Goal: Find contact information: Find contact information

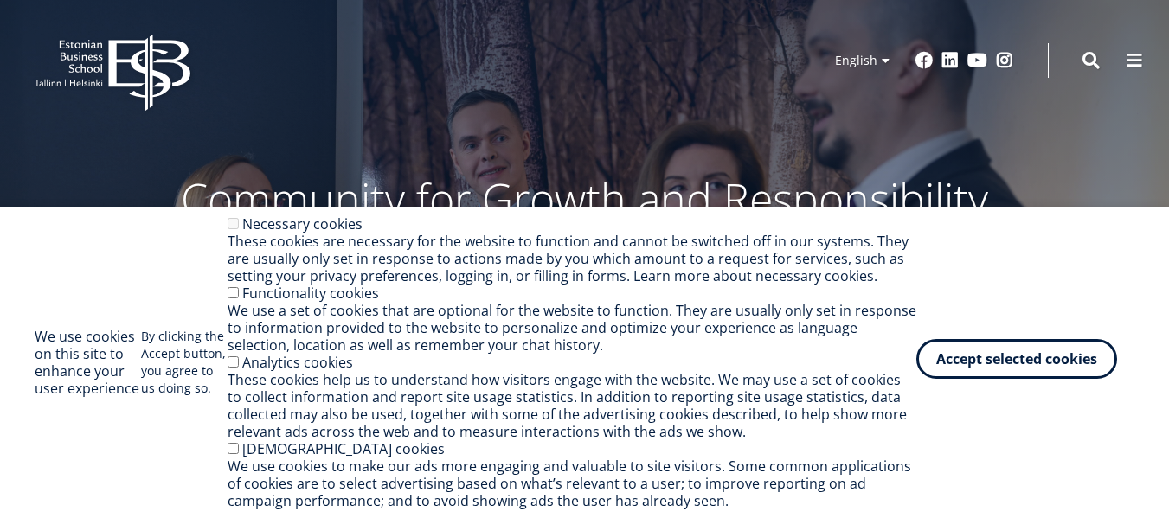
click at [1002, 361] on button "Accept selected cookies" at bounding box center [1016, 359] width 201 height 40
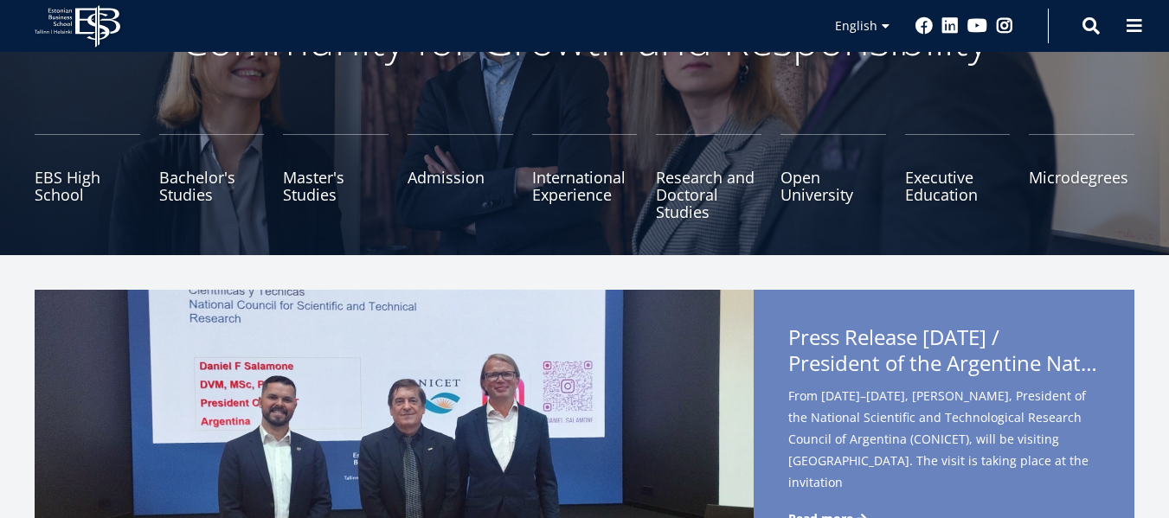
scroll to position [176, 0]
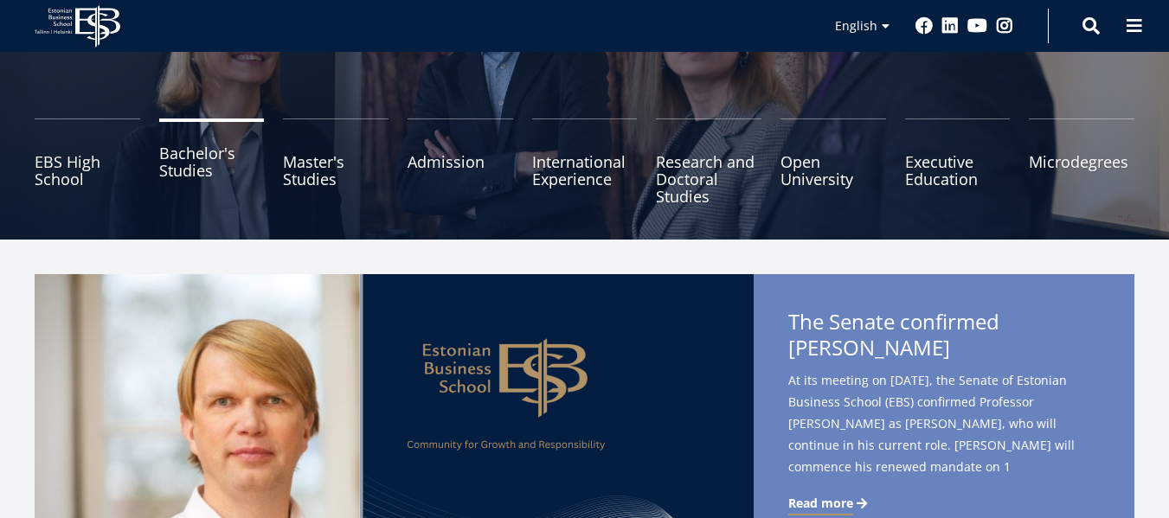
click at [209, 165] on link "Bachelor's Studies" at bounding box center [212, 162] width 106 height 87
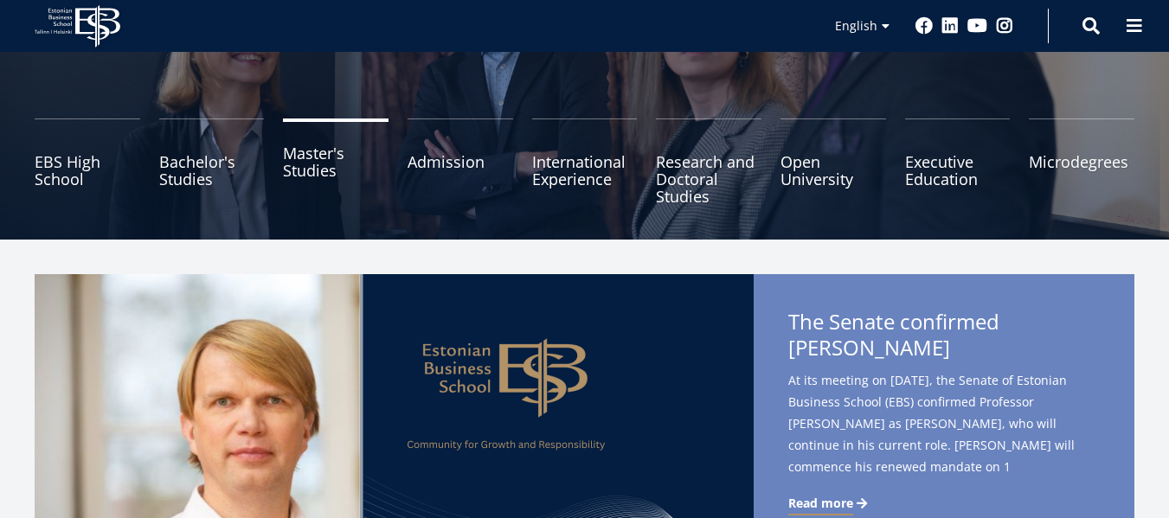
click at [305, 164] on link "Master's Studies" at bounding box center [336, 162] width 106 height 87
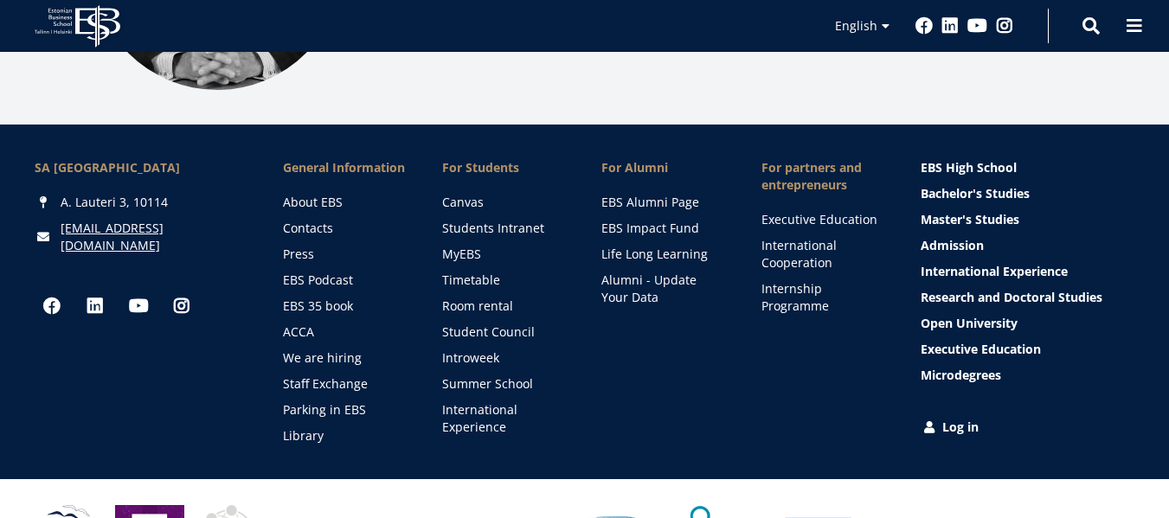
scroll to position [2313, 0]
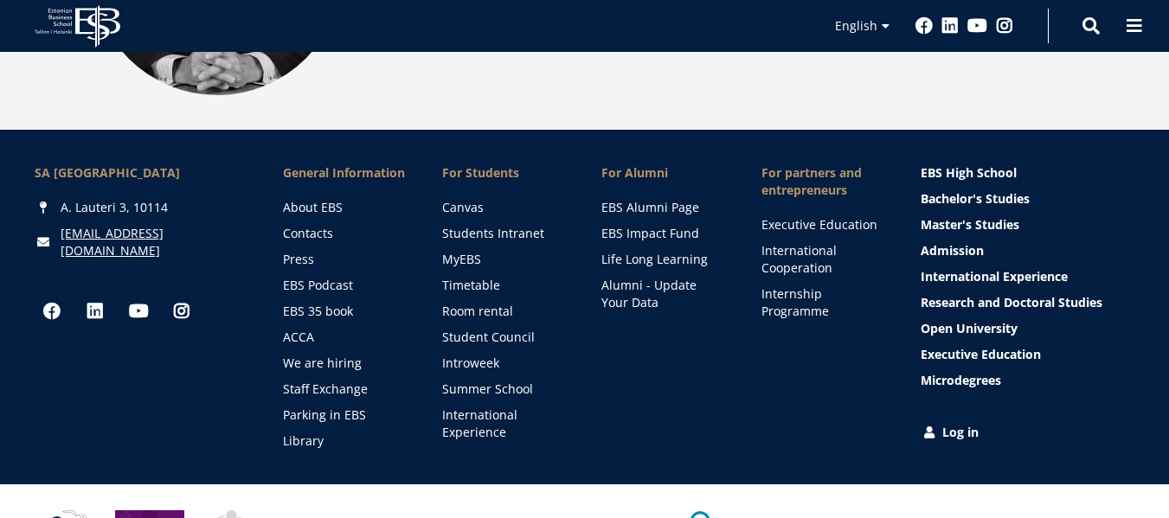
drag, startPoint x: 176, startPoint y: 208, endPoint x: 138, endPoint y: 202, distance: 38.5
click at [138, 201] on div "A. Lauteri 3, 10114" at bounding box center [142, 207] width 214 height 17
click at [170, 206] on div "A. Lauteri 3, 10114" at bounding box center [142, 207] width 214 height 17
click at [164, 205] on div "A. Lauteri 3, 10114" at bounding box center [142, 207] width 214 height 17
copy div "A. Lauteri 3, 10114"
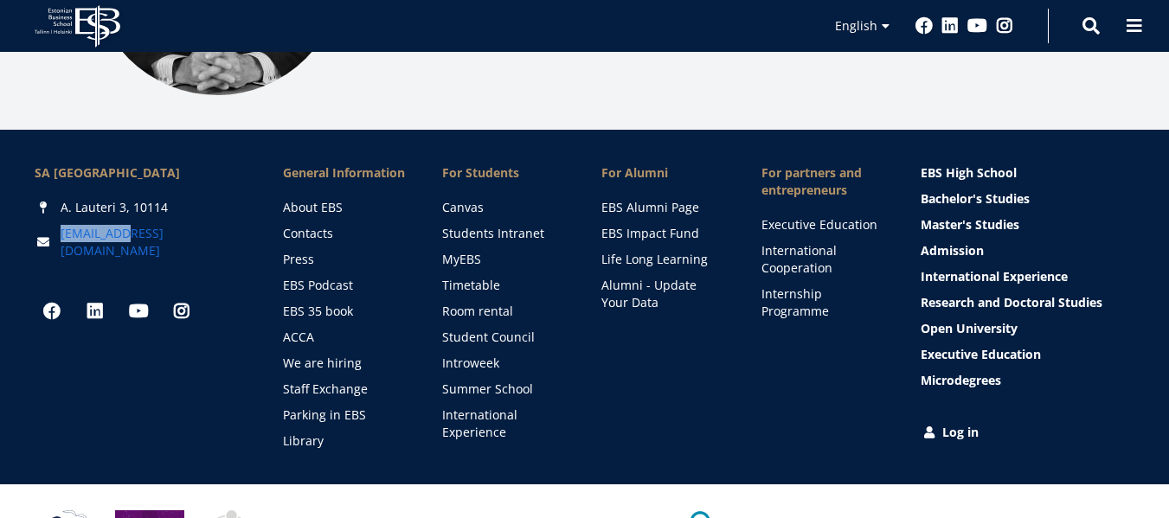
click at [128, 229] on div "[EMAIL_ADDRESS][DOMAIN_NAME]" at bounding box center [142, 242] width 214 height 35
copy link "[EMAIL_ADDRESS][DOMAIN_NAME]"
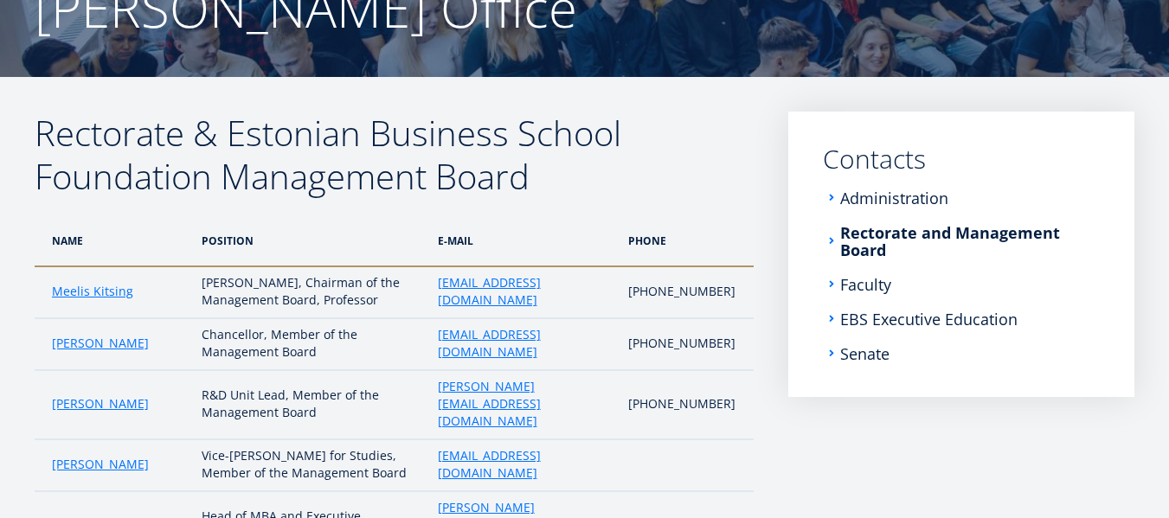
scroll to position [170, 0]
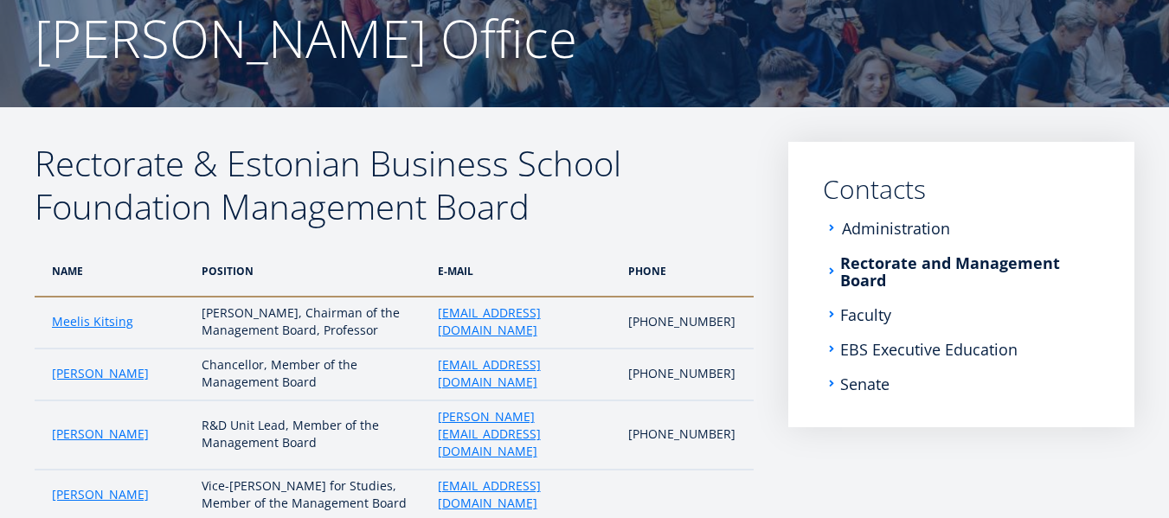
click at [909, 228] on link "Administration" at bounding box center [896, 228] width 108 height 17
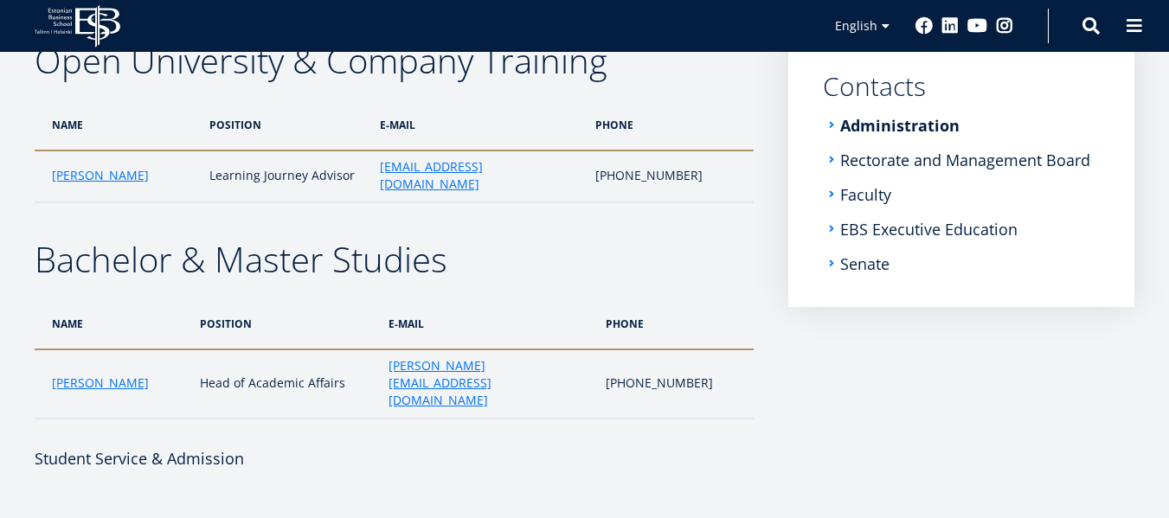
scroll to position [280, 0]
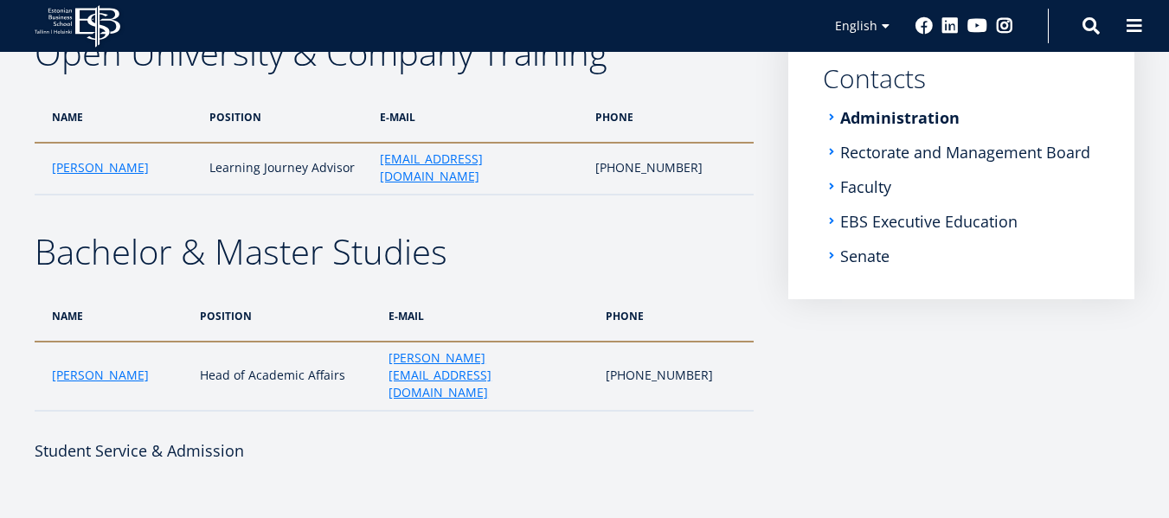
drag, startPoint x: 1177, startPoint y: 42, endPoint x: 1175, endPoint y: 69, distance: 26.9
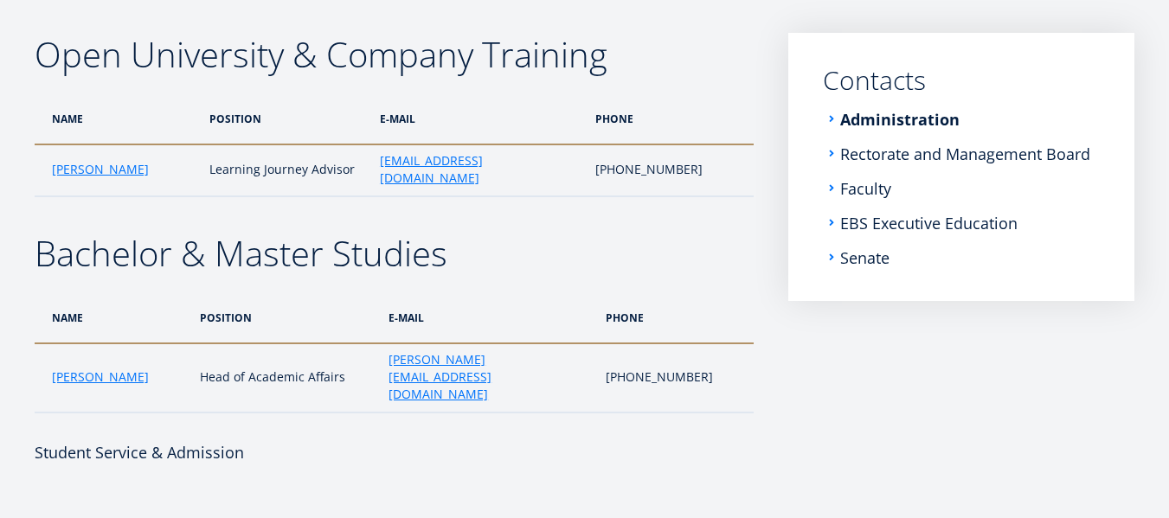
scroll to position [281, 0]
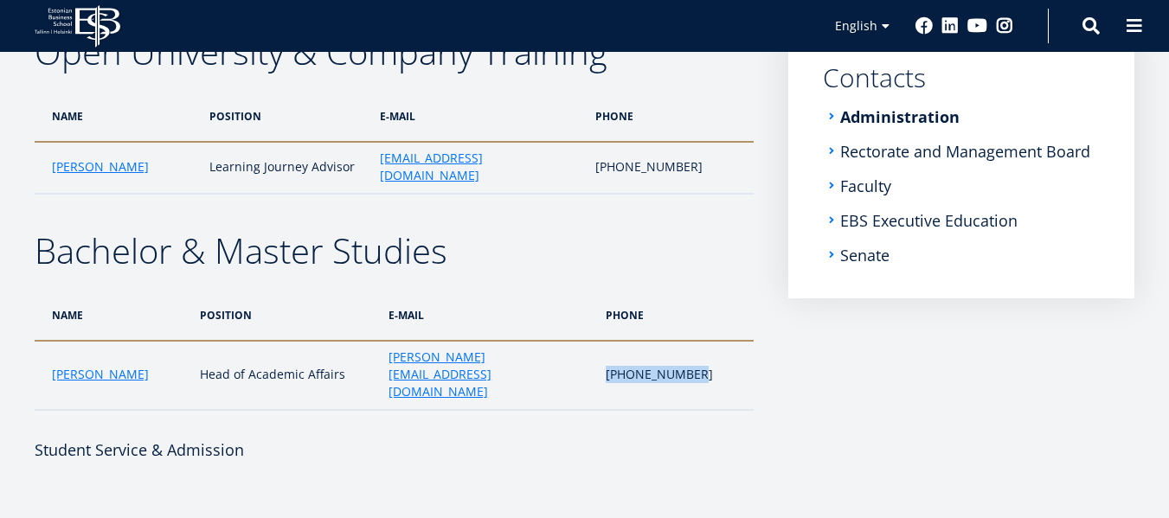
drag, startPoint x: 736, startPoint y: 339, endPoint x: 636, endPoint y: 339, distance: 100.4
click at [636, 341] on td "[PHONE_NUMBER]" at bounding box center [675, 375] width 157 height 69
copy td "[PHONE_NUMBER]"
drag, startPoint x: 328, startPoint y: 344, endPoint x: 180, endPoint y: 344, distance: 147.9
click at [191, 344] on td "Head of Academic Affairs" at bounding box center [285, 375] width 189 height 69
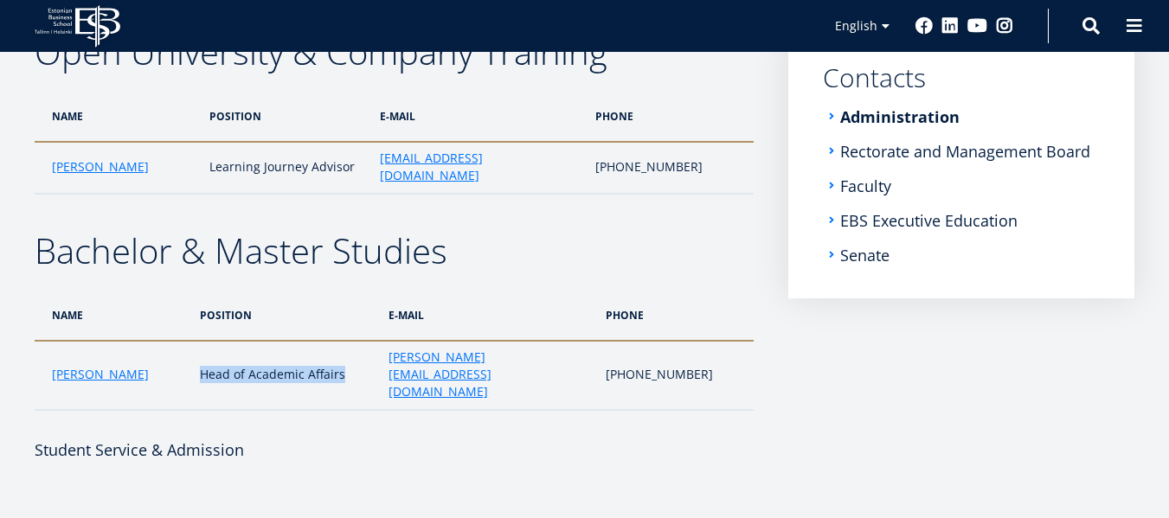
copy td "Head of Academic Affairs"
drag, startPoint x: 147, startPoint y: 344, endPoint x: 55, endPoint y: 345, distance: 92.6
click at [55, 345] on td "[PERSON_NAME]" at bounding box center [113, 375] width 157 height 69
copy link "[PERSON_NAME]"
drag, startPoint x: 732, startPoint y: 341, endPoint x: 632, endPoint y: 344, distance: 100.4
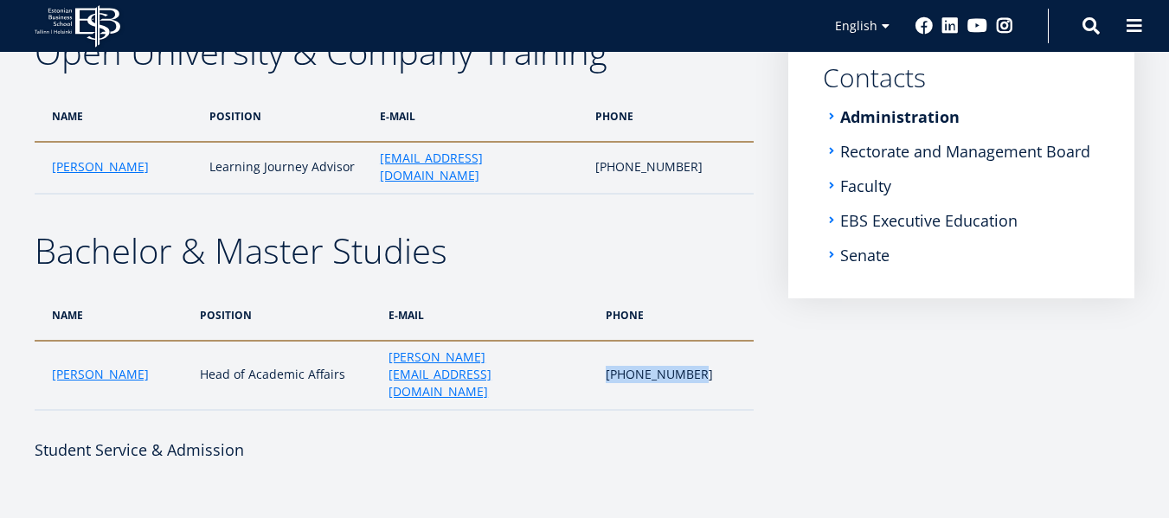
click at [632, 344] on td "[PHONE_NUMBER]" at bounding box center [675, 375] width 157 height 69
copy td "[PHONE_NUMBER]"
